Goal: Information Seeking & Learning: Learn about a topic

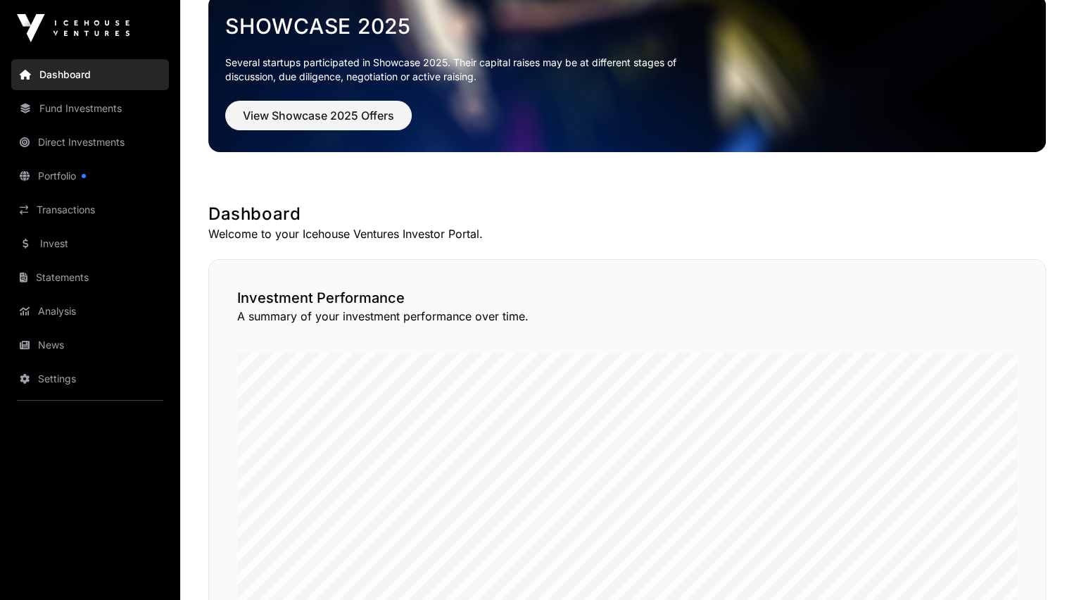
scroll to position [84, 0]
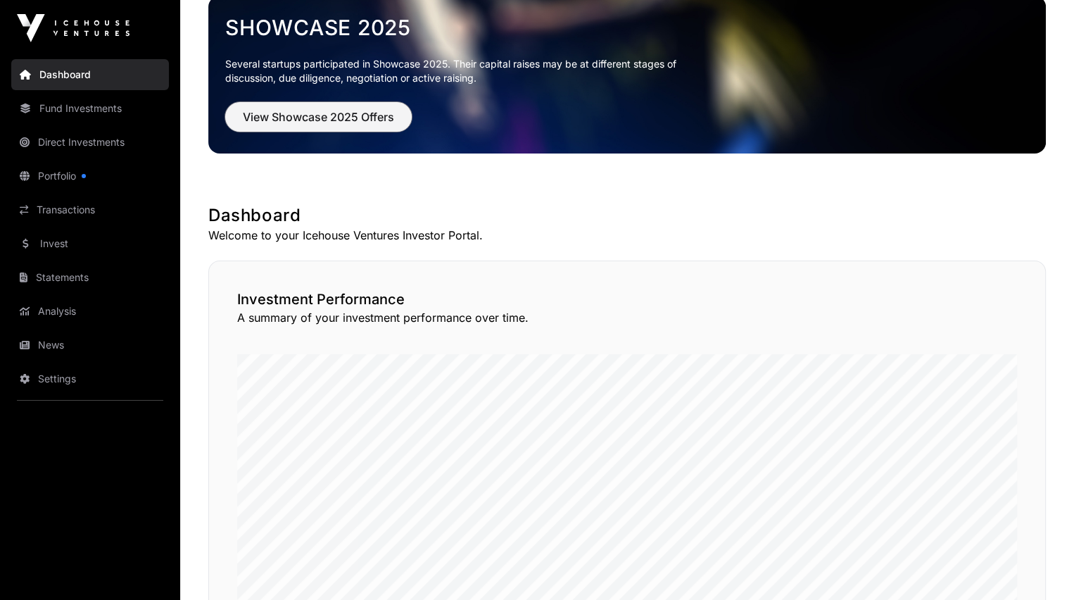
click at [302, 116] on span "View Showcase 2025 Offers" at bounding box center [318, 116] width 151 height 17
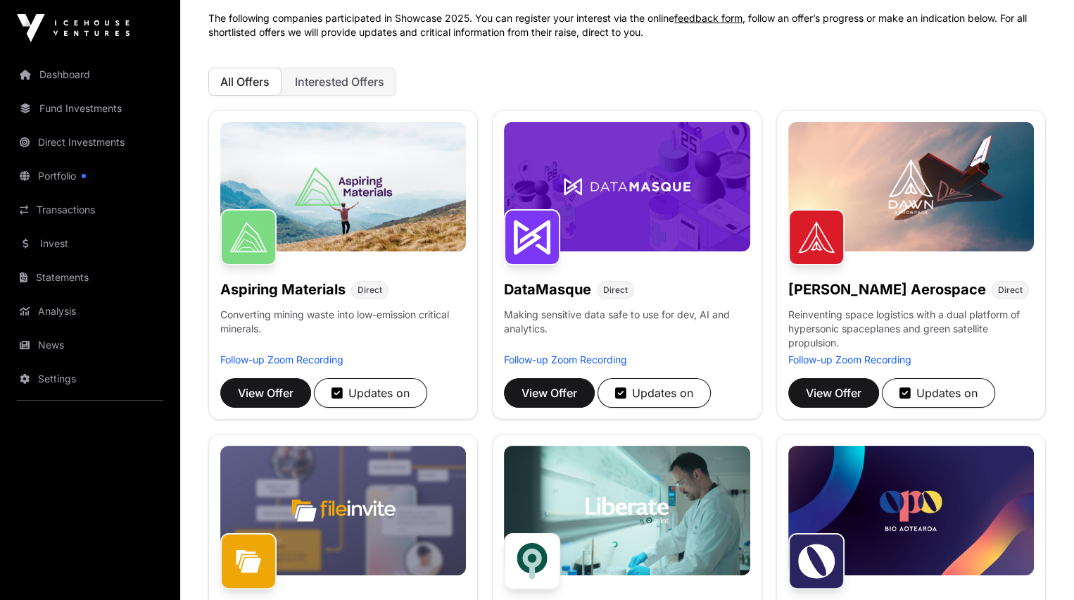
scroll to position [106, 0]
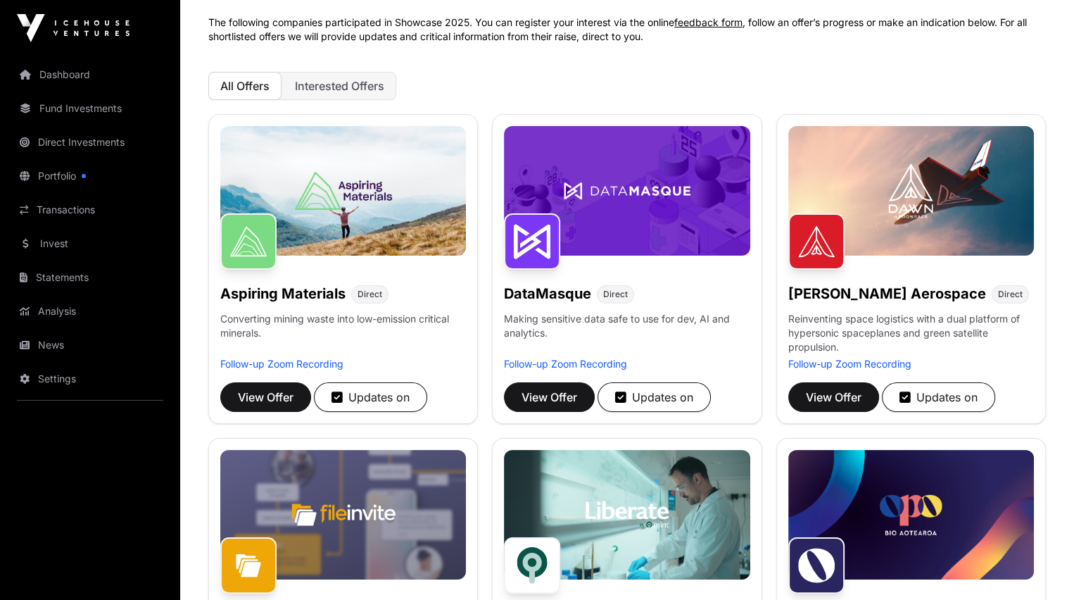
click at [325, 84] on span "Interested Offers" at bounding box center [339, 86] width 89 height 14
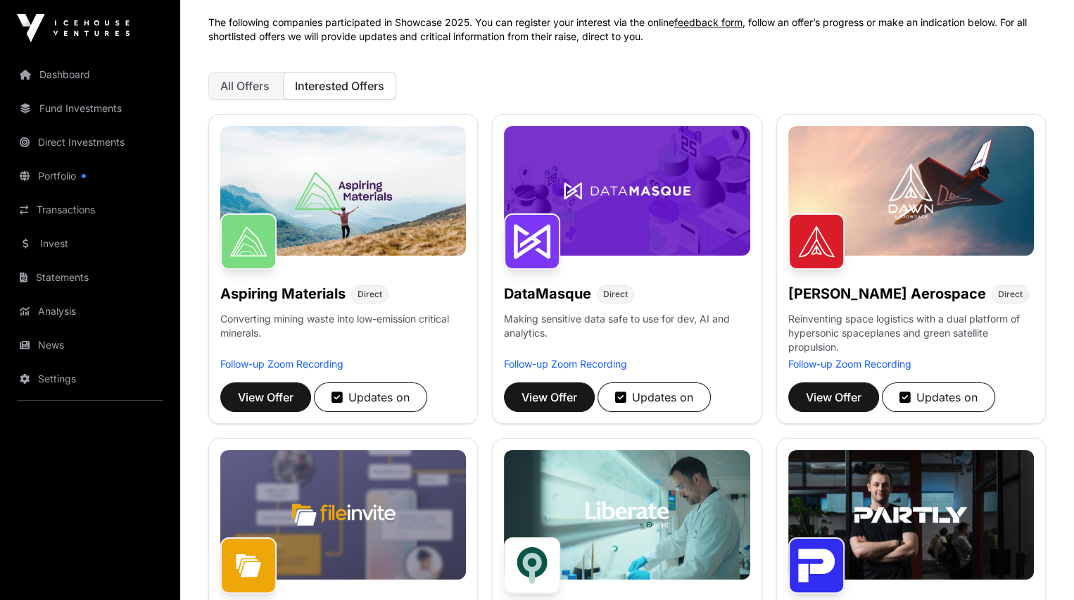
click at [249, 87] on span "All Offers" at bounding box center [244, 86] width 49 height 14
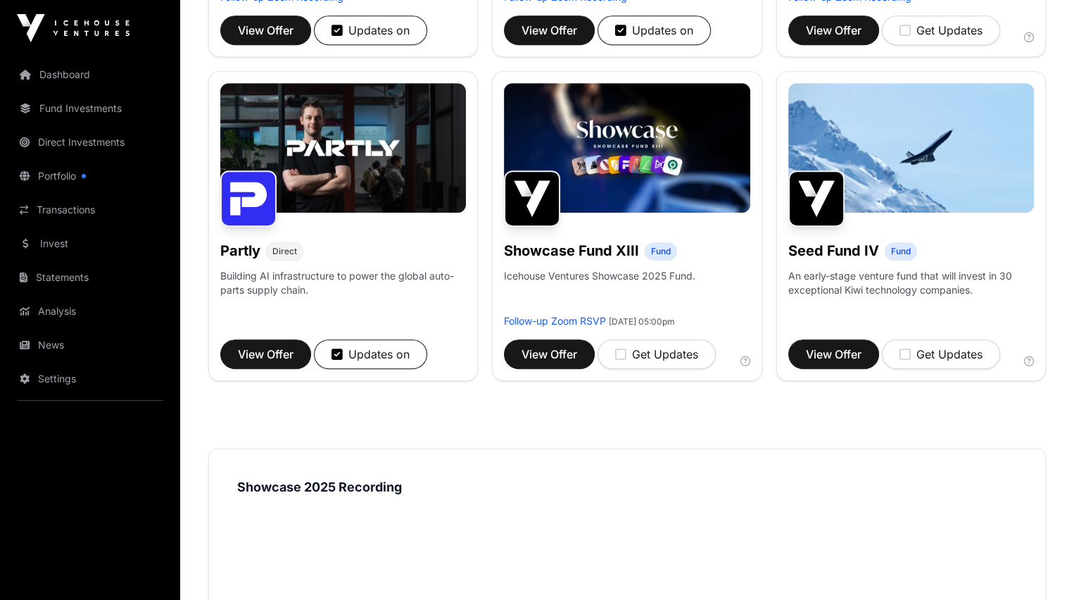
scroll to position [751, 0]
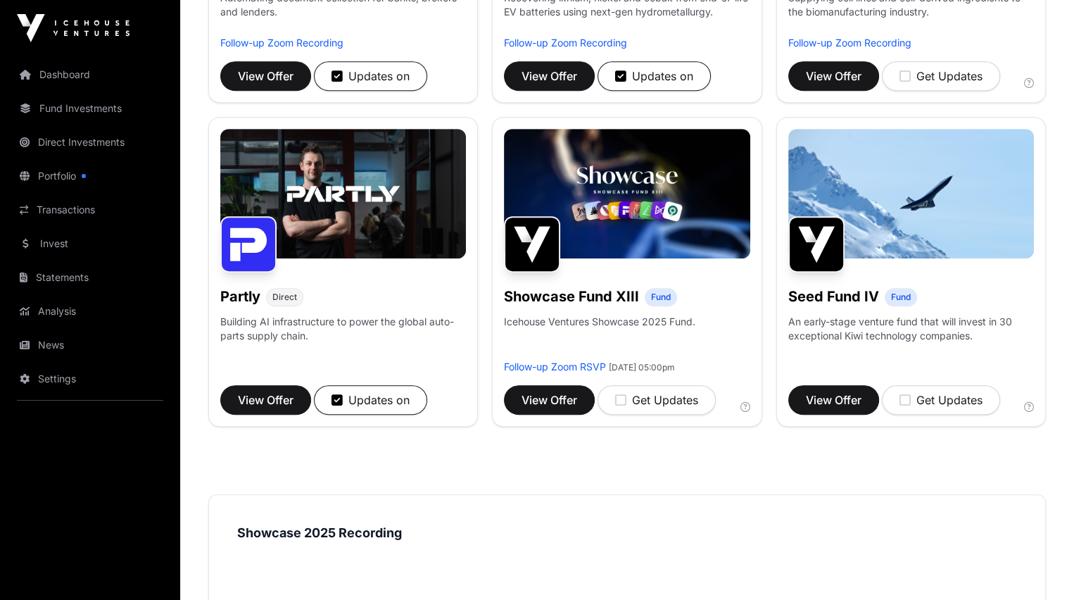
click at [58, 173] on link "Portfolio" at bounding box center [90, 176] width 158 height 31
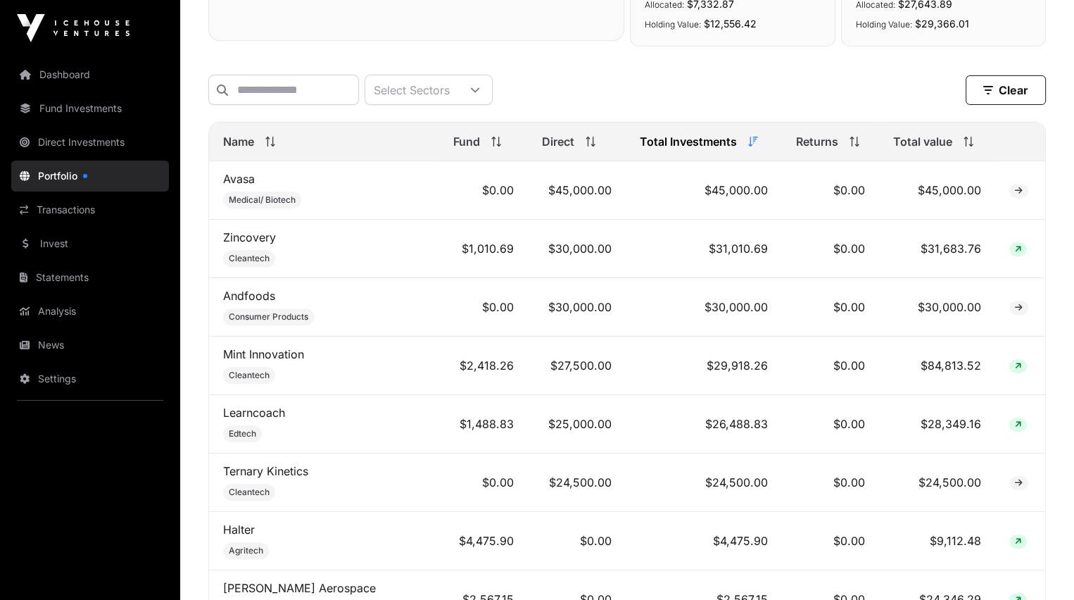
scroll to position [638, 0]
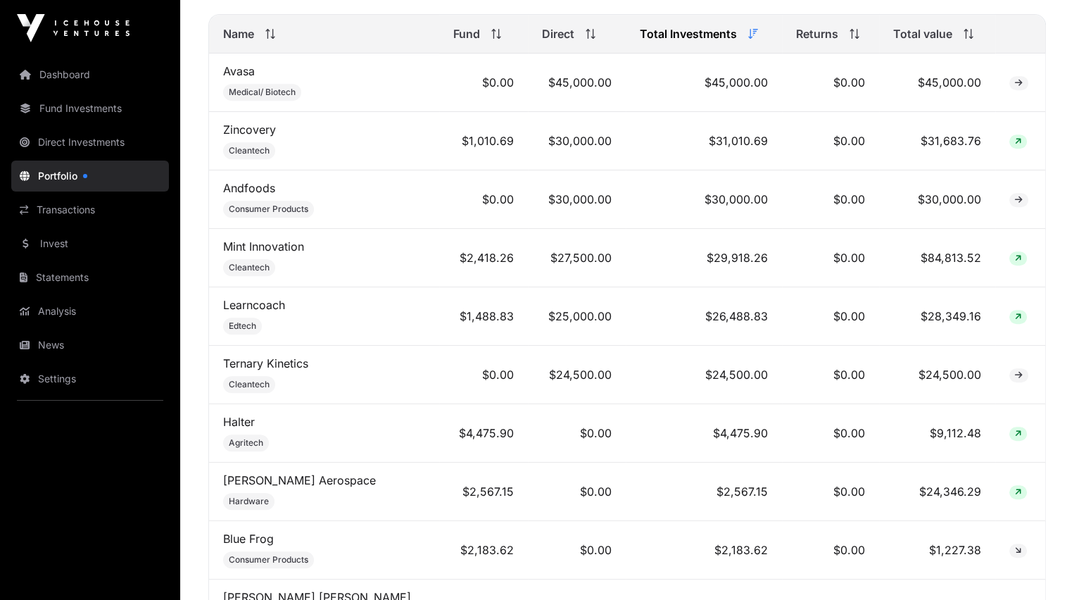
click at [234, 78] on link "Avasa" at bounding box center [239, 71] width 32 height 14
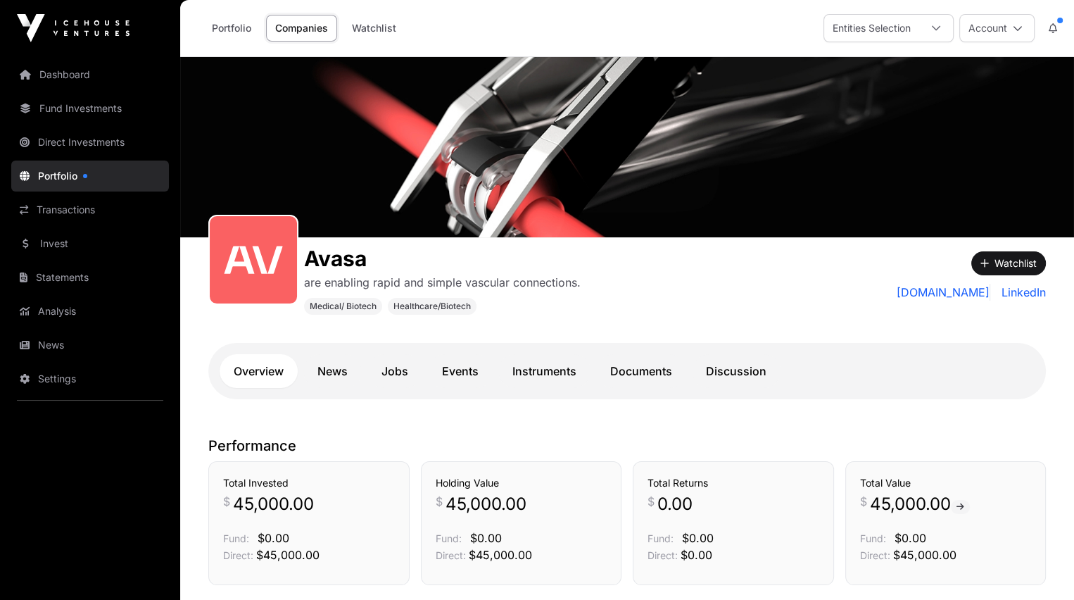
click at [634, 369] on link "Documents" at bounding box center [641, 371] width 90 height 34
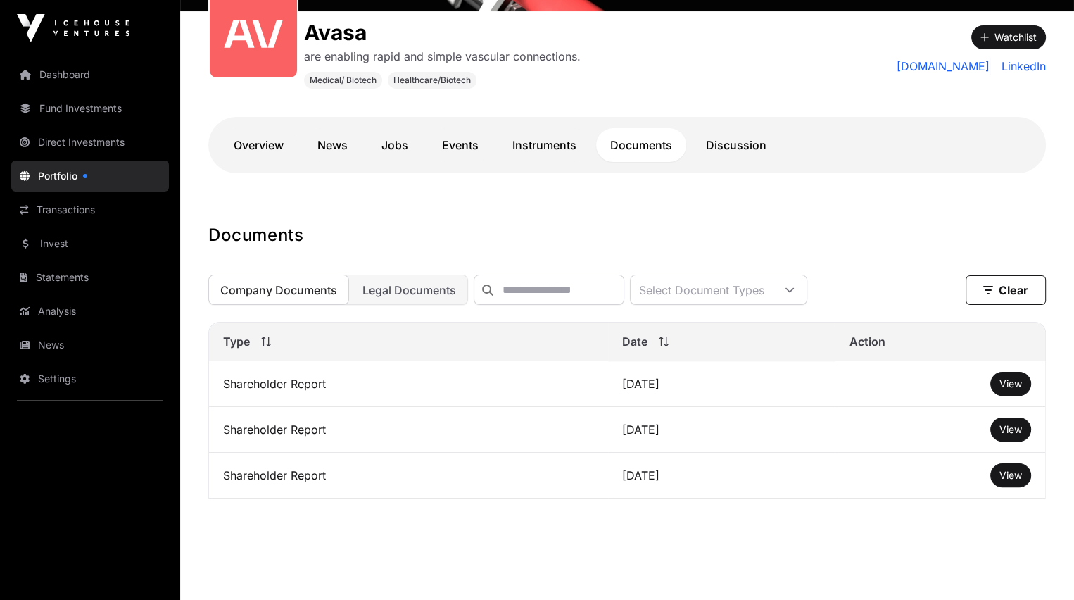
scroll to position [230, 0]
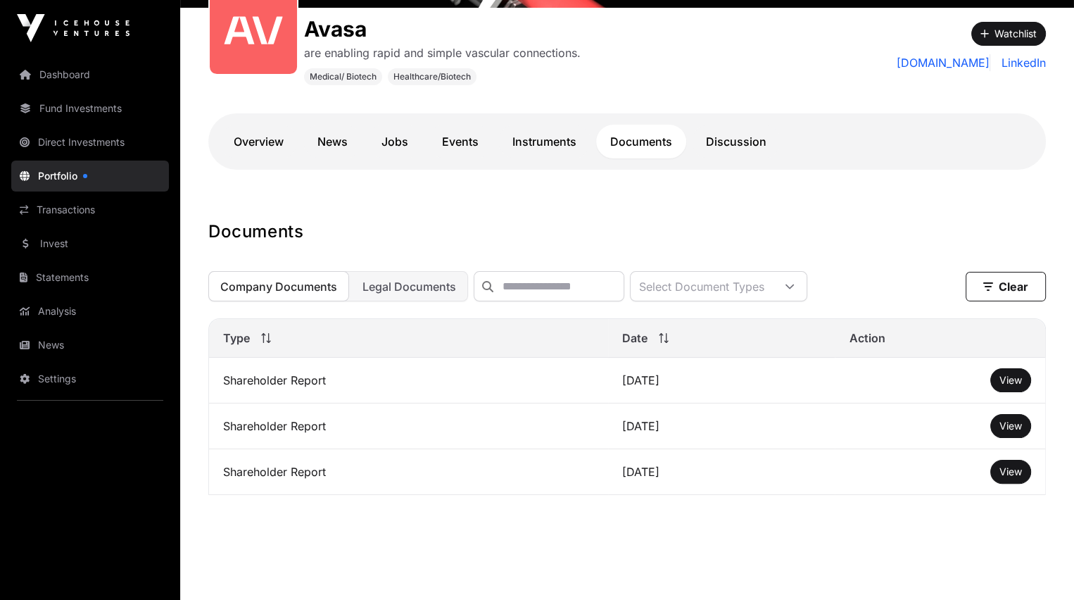
click at [1010, 386] on span "View" at bounding box center [1011, 380] width 23 height 12
click at [1009, 432] on span "View" at bounding box center [1011, 426] width 23 height 12
click at [393, 285] on span "Legal Documents" at bounding box center [410, 287] width 94 height 14
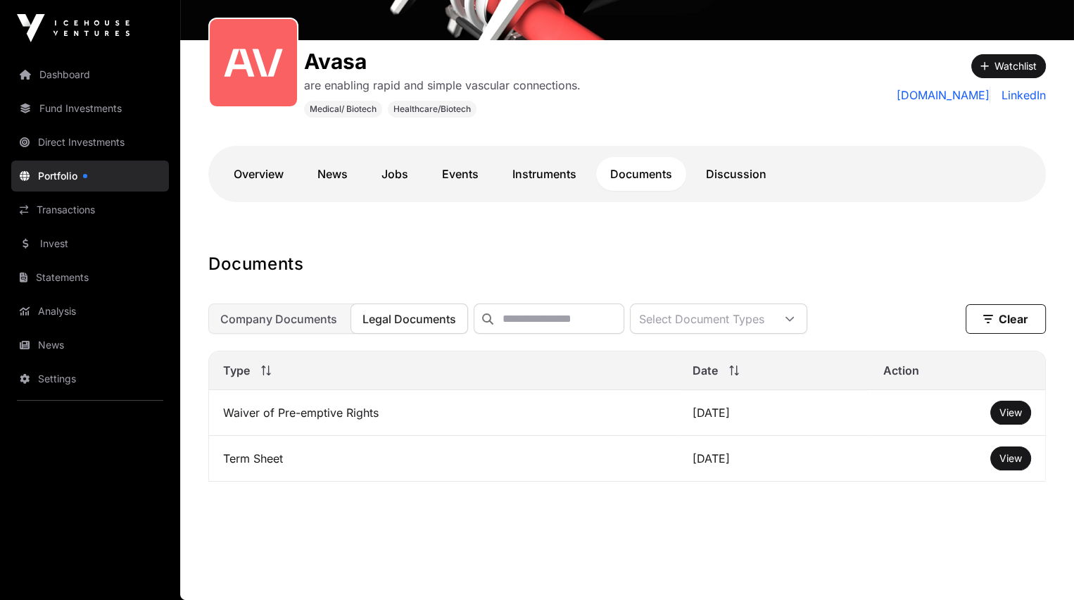
scroll to position [205, 0]
click at [1012, 452] on span "View" at bounding box center [1011, 458] width 23 height 12
click at [1003, 411] on span "View" at bounding box center [1011, 412] width 23 height 12
click at [280, 313] on span "Company Documents" at bounding box center [278, 319] width 117 height 14
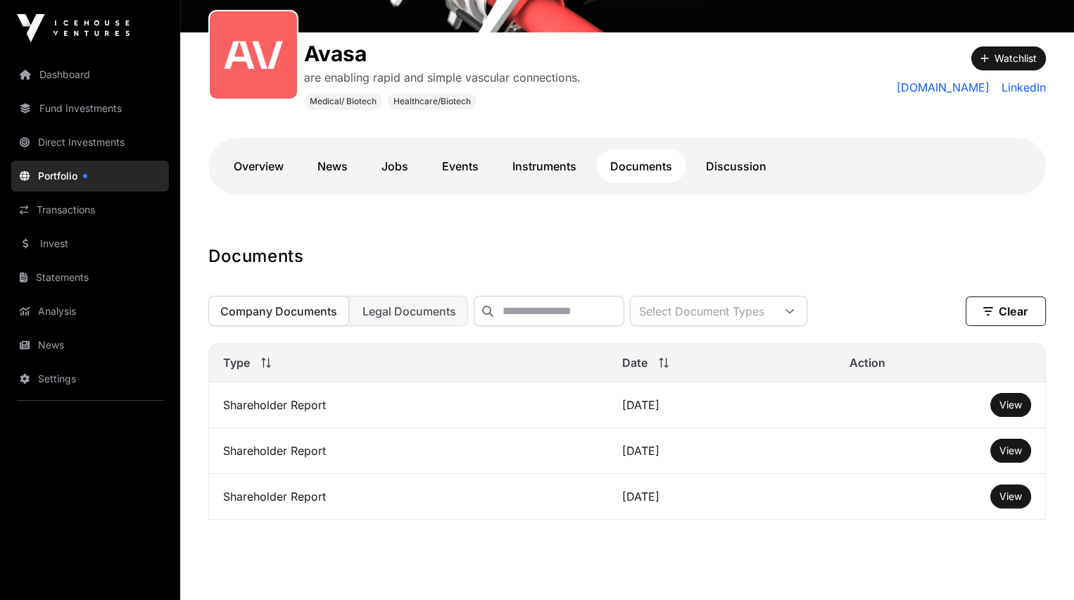
click at [380, 313] on span "Legal Documents" at bounding box center [410, 311] width 94 height 14
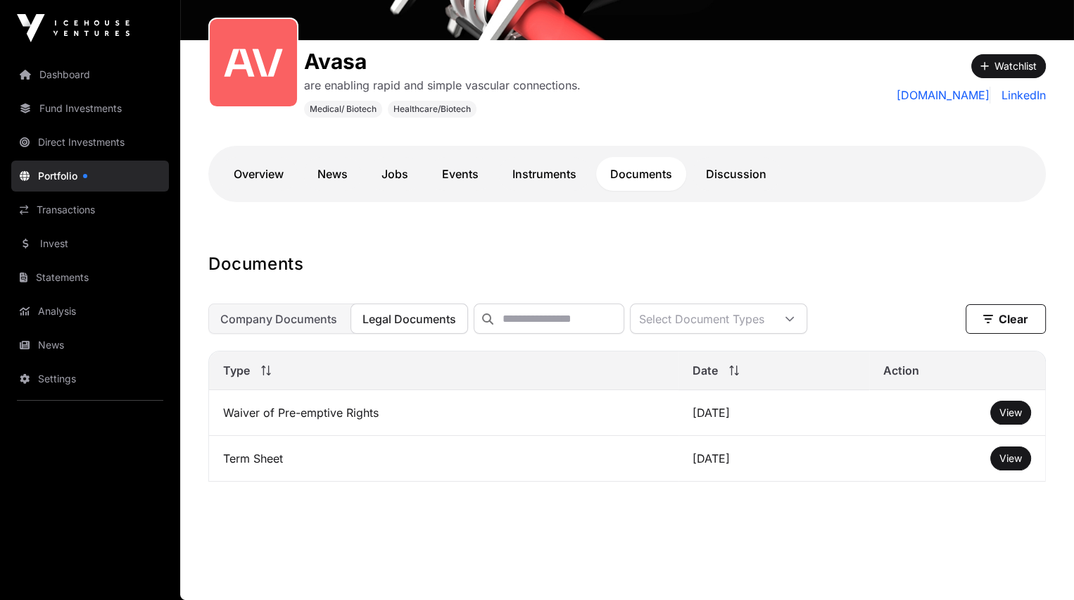
click at [748, 163] on link "Discussion" at bounding box center [736, 174] width 89 height 34
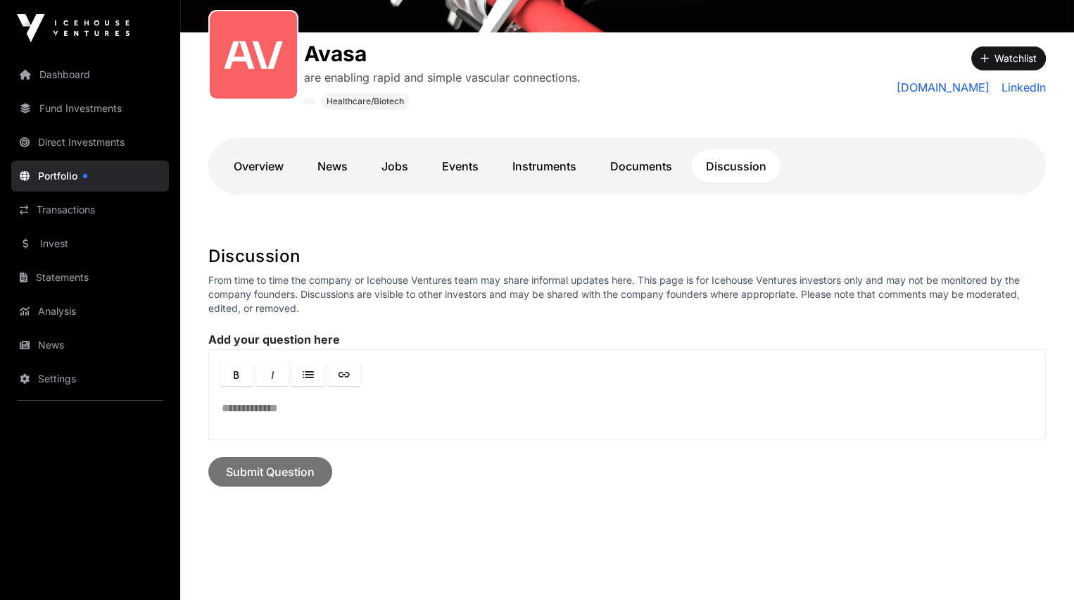
click at [257, 172] on link "Overview" at bounding box center [259, 166] width 78 height 34
